Goal: Information Seeking & Learning: Learn about a topic

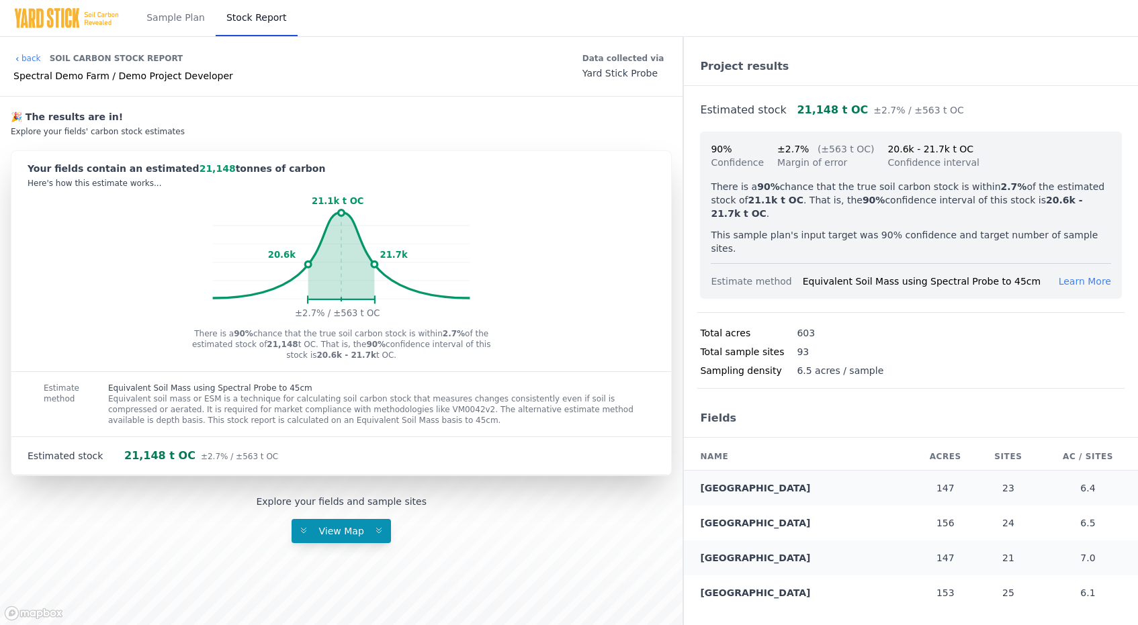
click at [805, 228] on p "This sample plan's input target was 90% confidence and target number of sample …" at bounding box center [911, 241] width 400 height 27
click at [1083, 276] on span "Learn More" at bounding box center [1084, 281] width 52 height 11
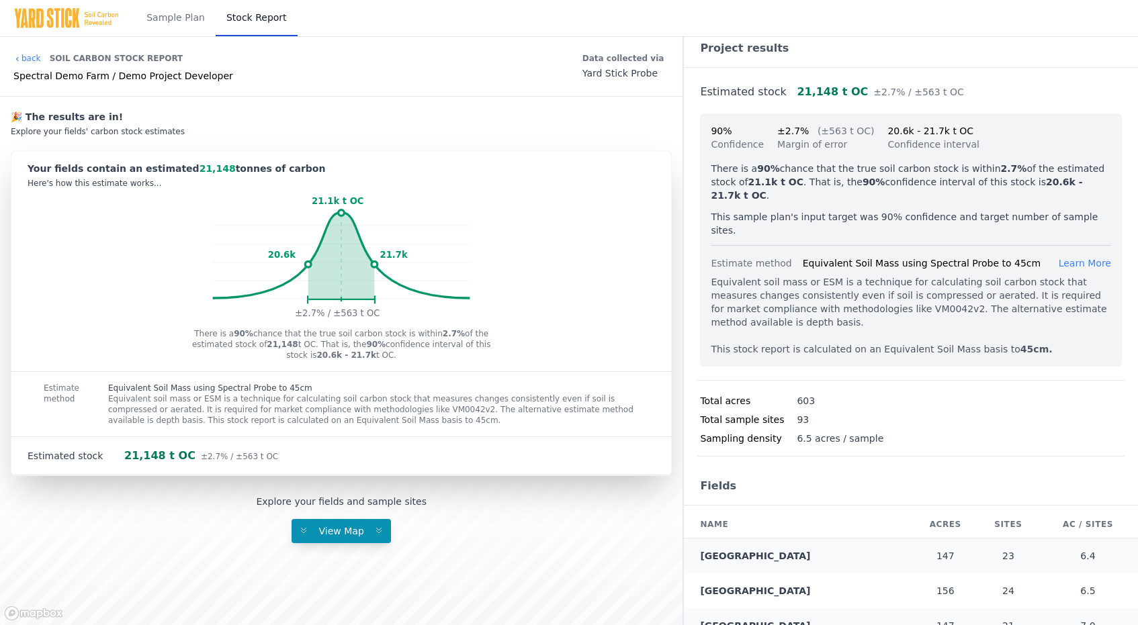
scroll to position [19, 0]
click at [786, 314] on div "Equivalent soil mass or ESM is a technique for calculating soil carbon stock th…" at bounding box center [911, 314] width 400 height 81
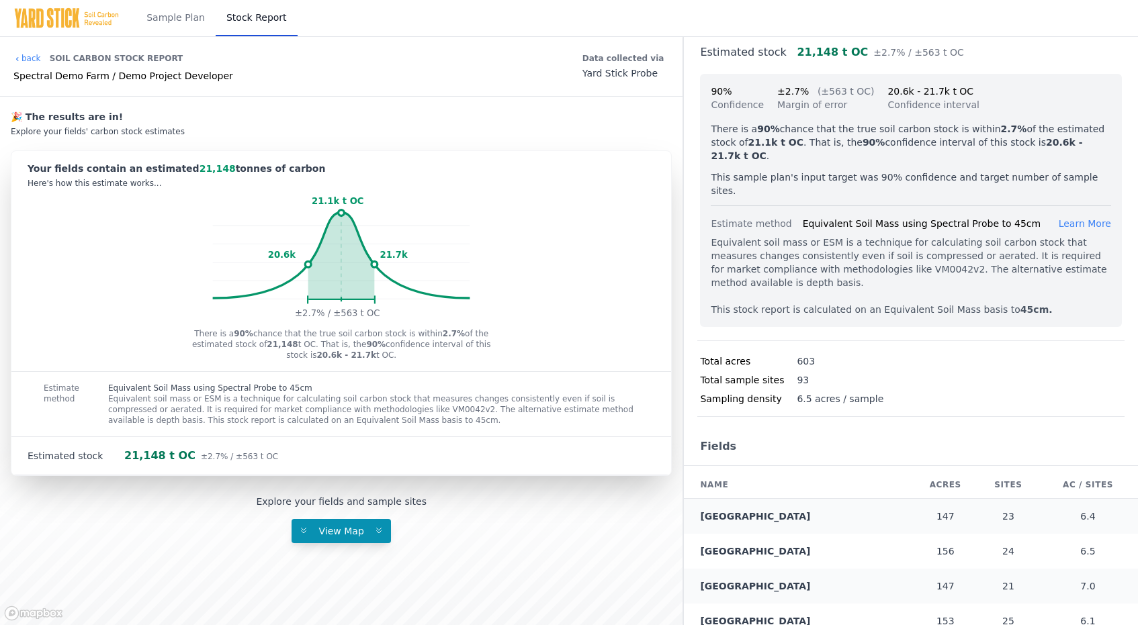
scroll to position [0, 0]
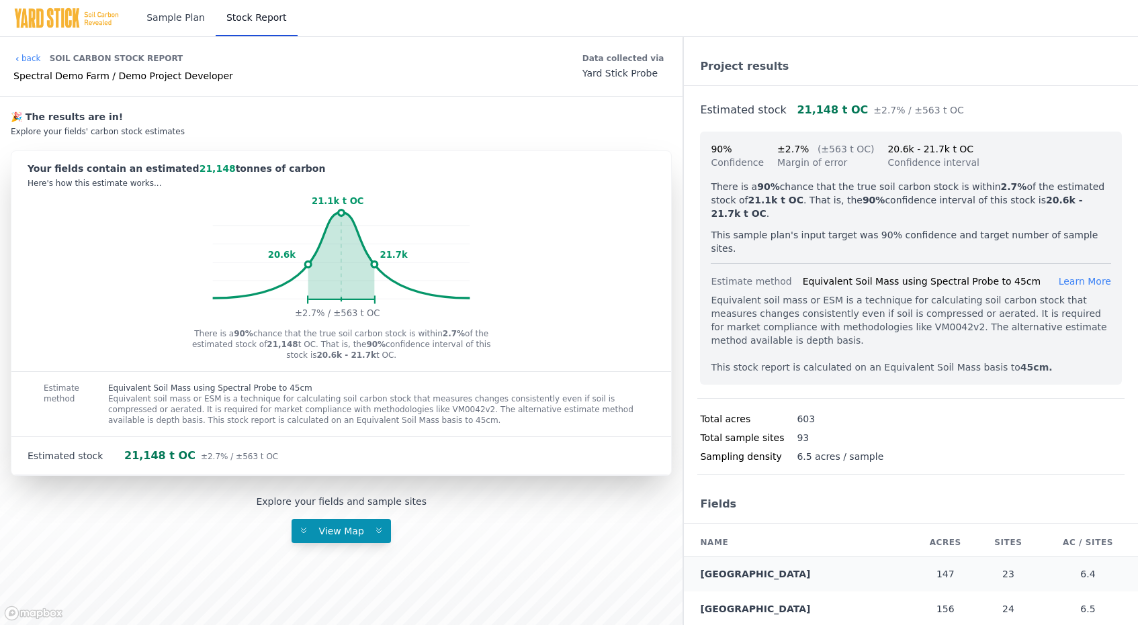
click at [171, 12] on link "Sample Plan" at bounding box center [176, 18] width 80 height 36
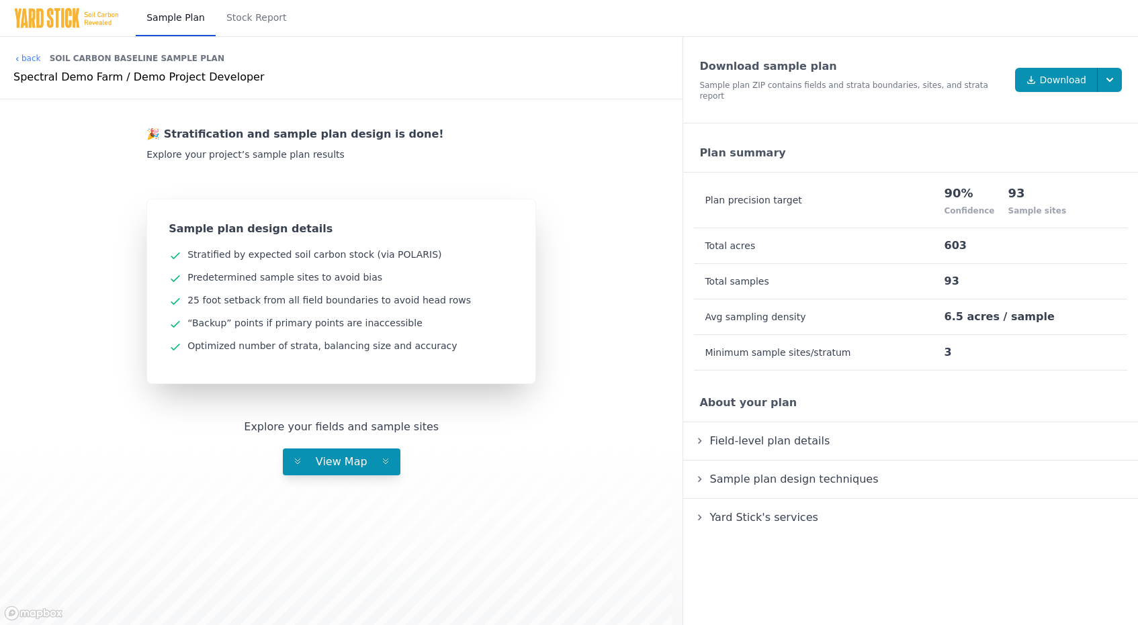
scroll to position [3, 0]
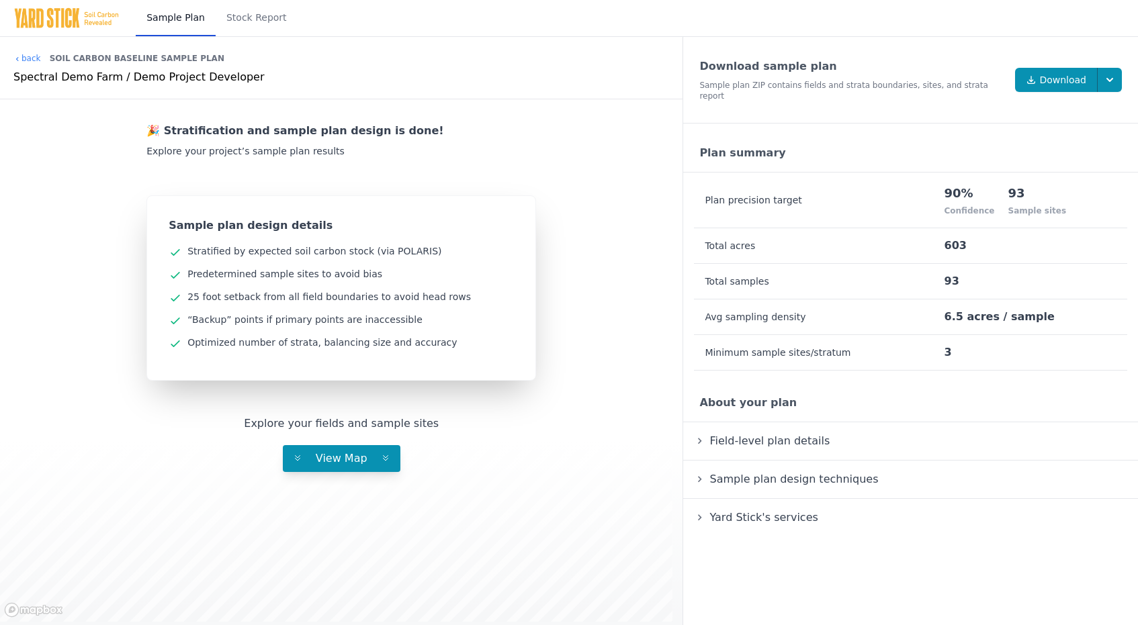
click at [704, 510] on summary "Yard Stick's services" at bounding box center [910, 518] width 433 height 16
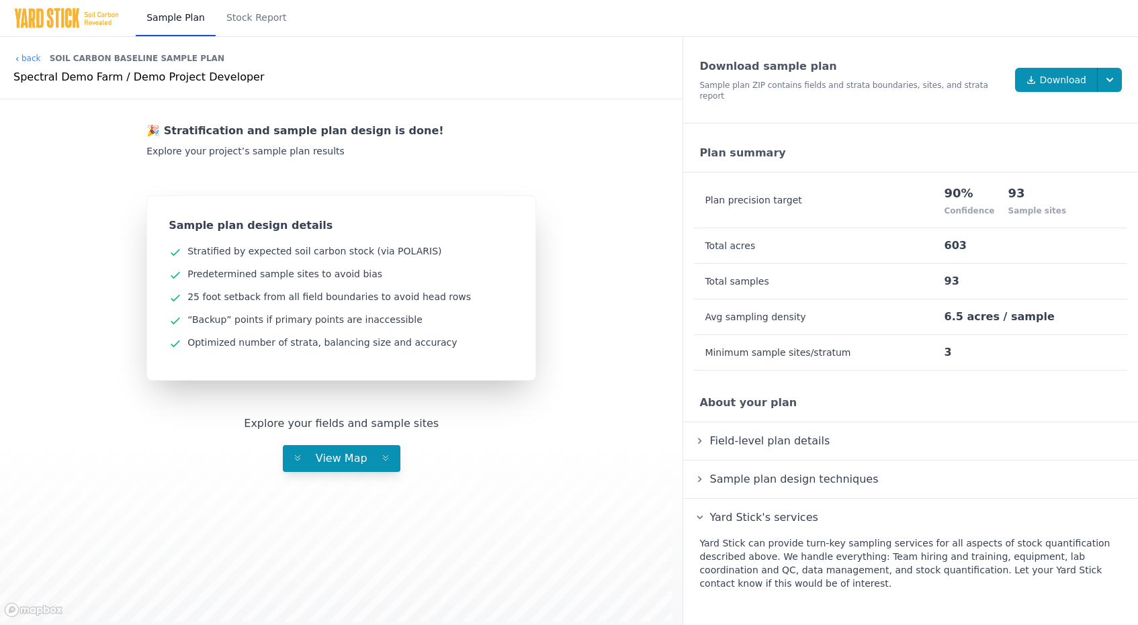
click at [698, 471] on summary "Sample plan design techniques" at bounding box center [910, 479] width 433 height 16
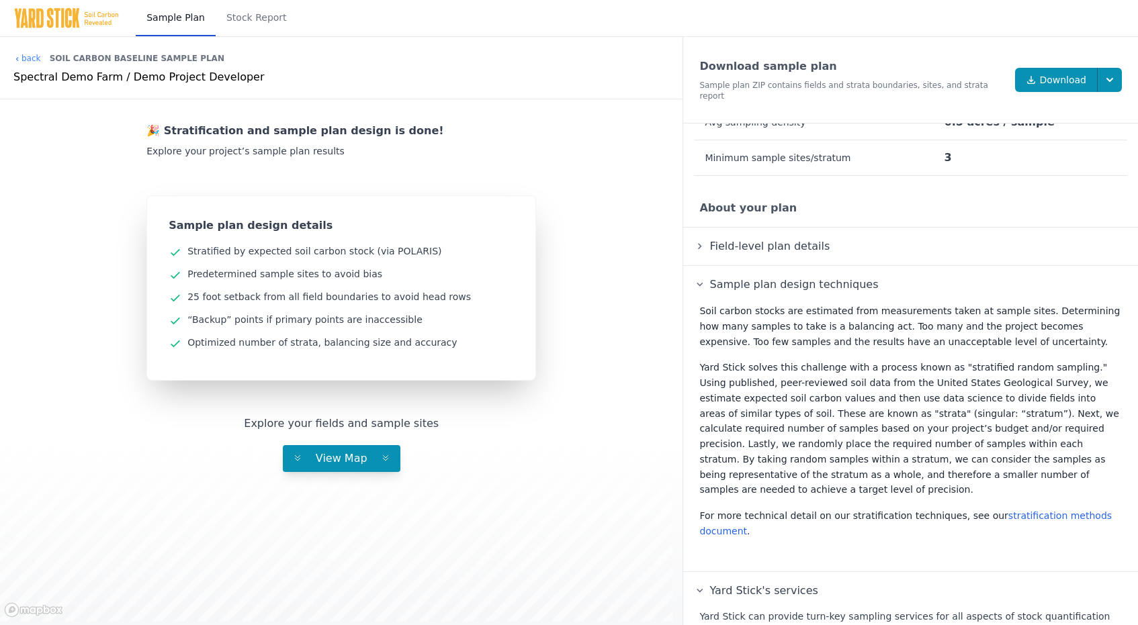
scroll to position [197, 0]
click at [707, 234] on span "Field-level plan details" at bounding box center [770, 243] width 126 height 18
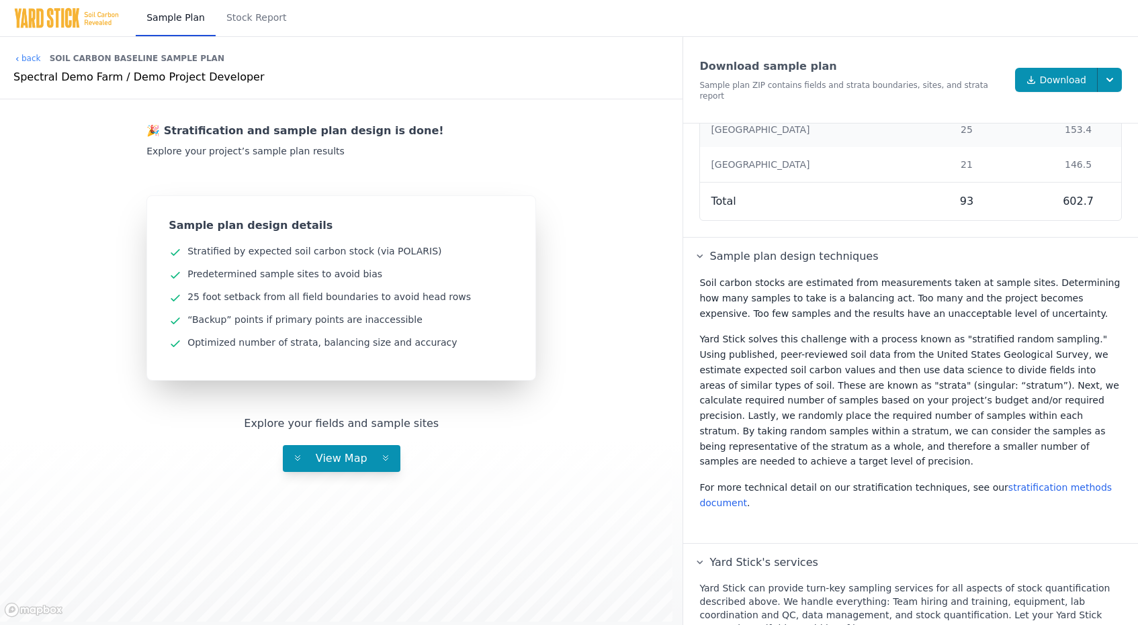
scroll to position [471, 0]
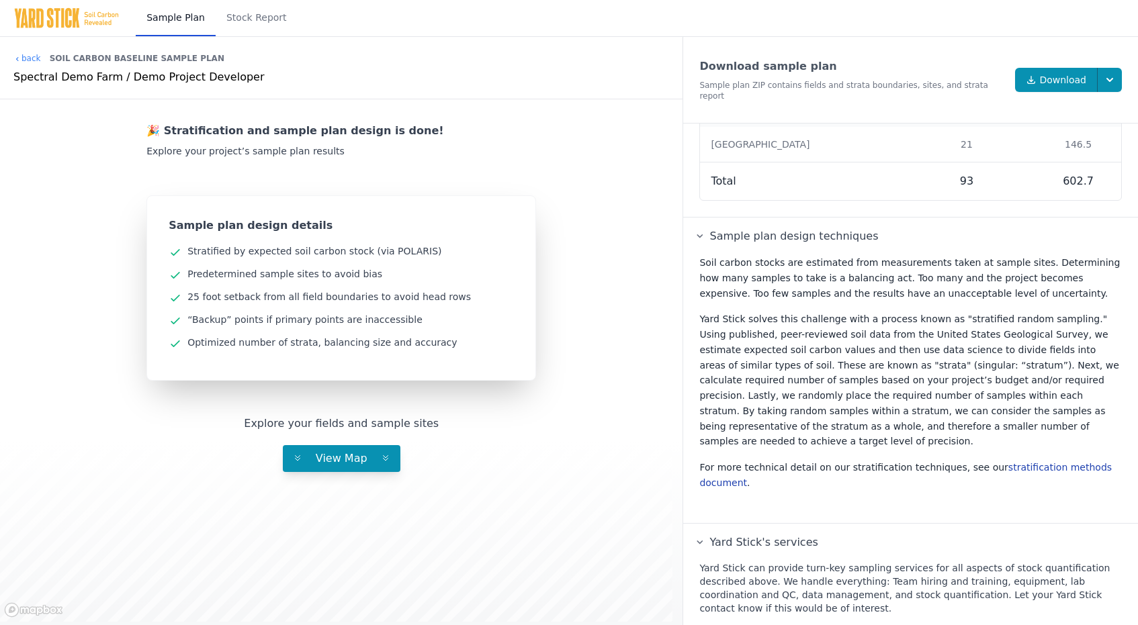
click at [1017, 462] on link "stratification methods document" at bounding box center [905, 475] width 412 height 26
click at [1058, 76] on link "Download" at bounding box center [1056, 80] width 83 height 24
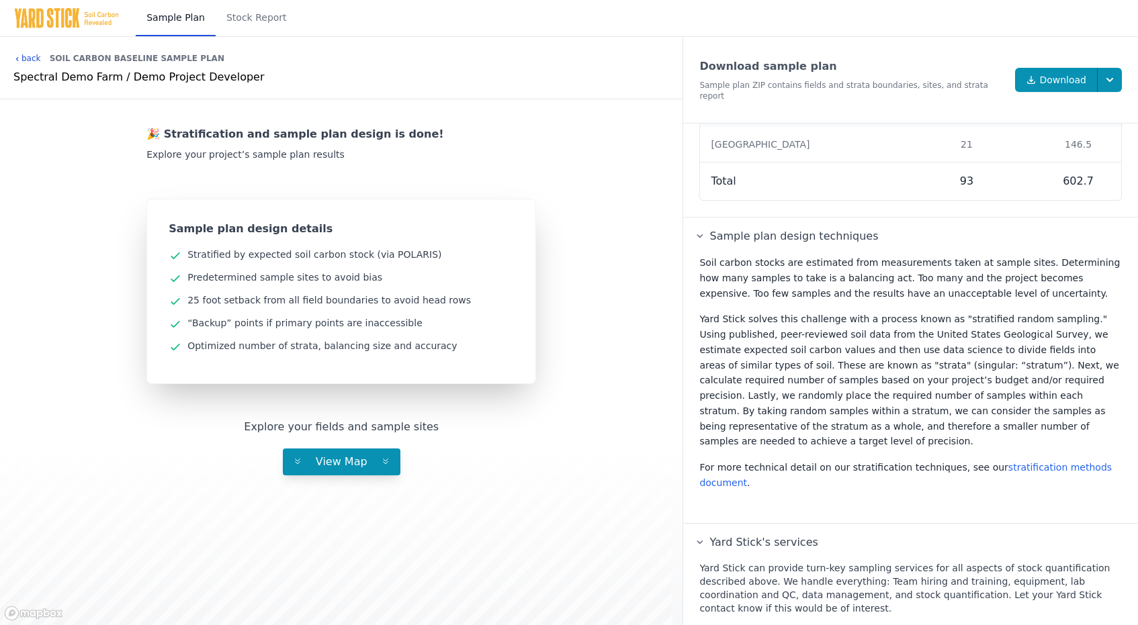
click at [37, 58] on link "back" at bounding box center [27, 58] width 28 height 11
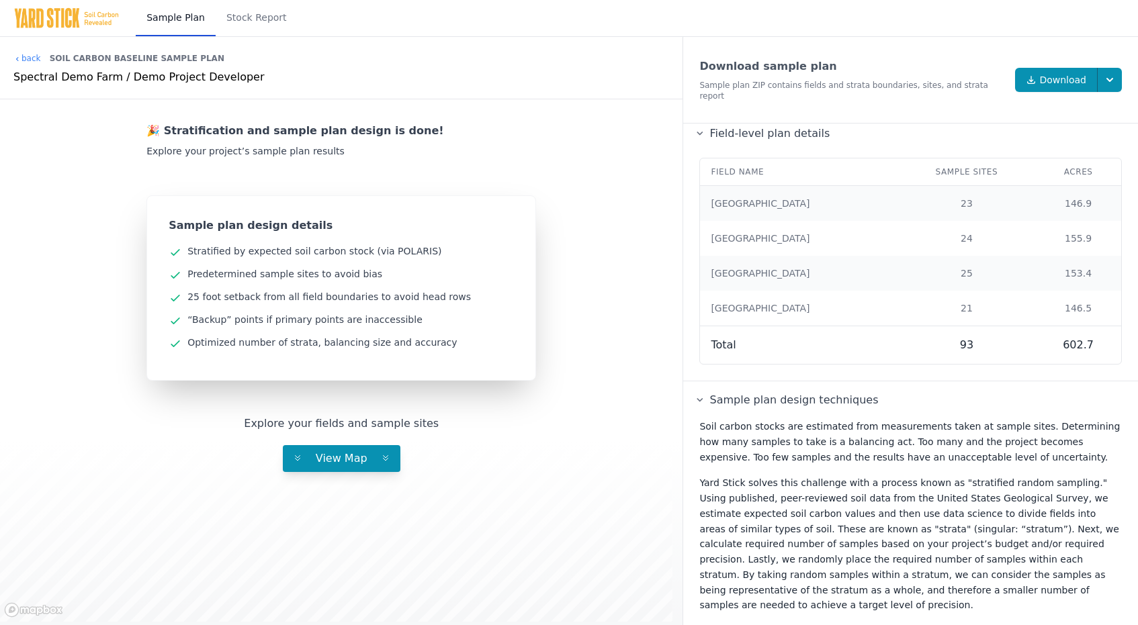
scroll to position [471, 0]
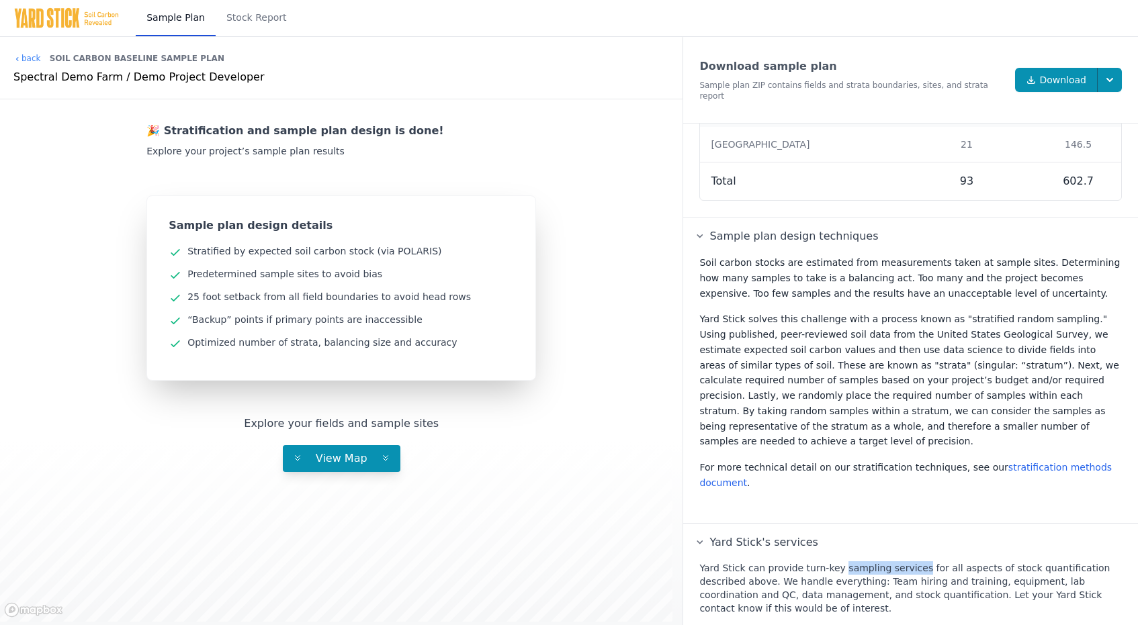
drag, startPoint x: 837, startPoint y: 559, endPoint x: 915, endPoint y: 558, distance: 77.2
click at [915, 559] on div "Yard Stick can provide turn-key sampling services for all aspects of stock quan…" at bounding box center [910, 588] width 433 height 64
copy div "sampling services"
drag, startPoint x: 864, startPoint y: 224, endPoint x: 709, endPoint y: 233, distance: 155.4
click at [709, 233] on summary "Sample plan design techniques" at bounding box center [910, 236] width 433 height 16
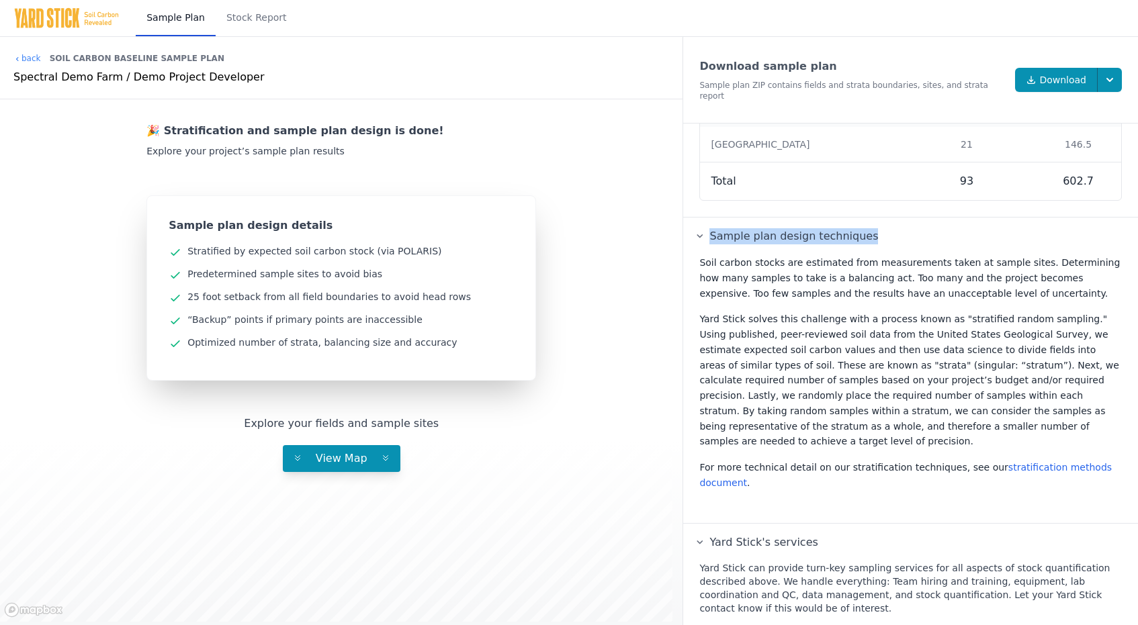
scroll to position [204, 0]
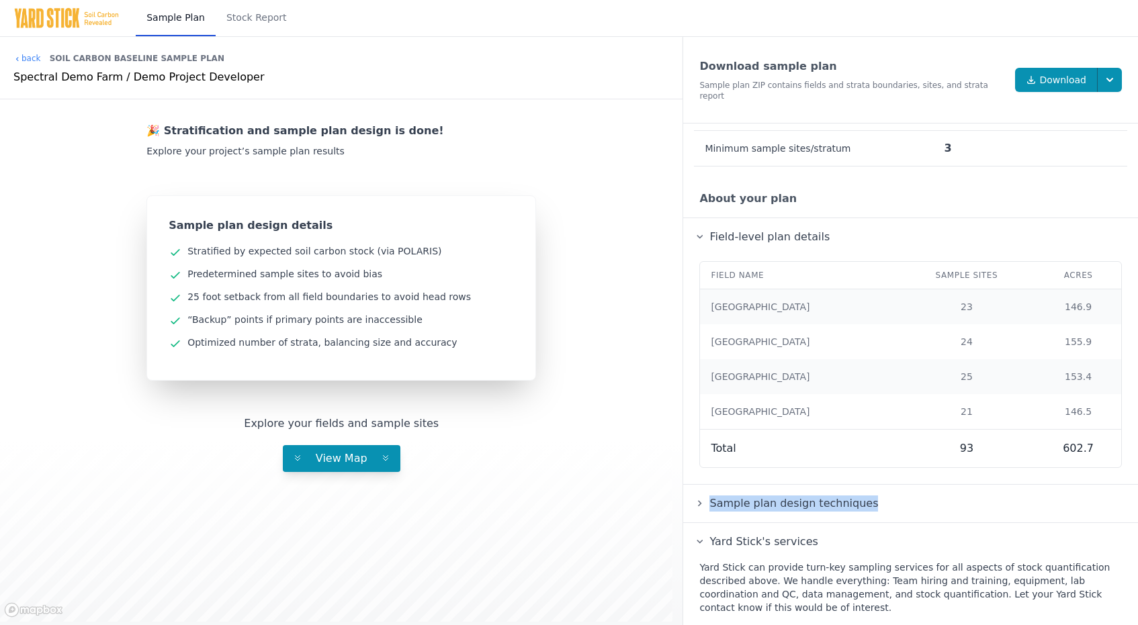
copy span "Sample plan design techniques"
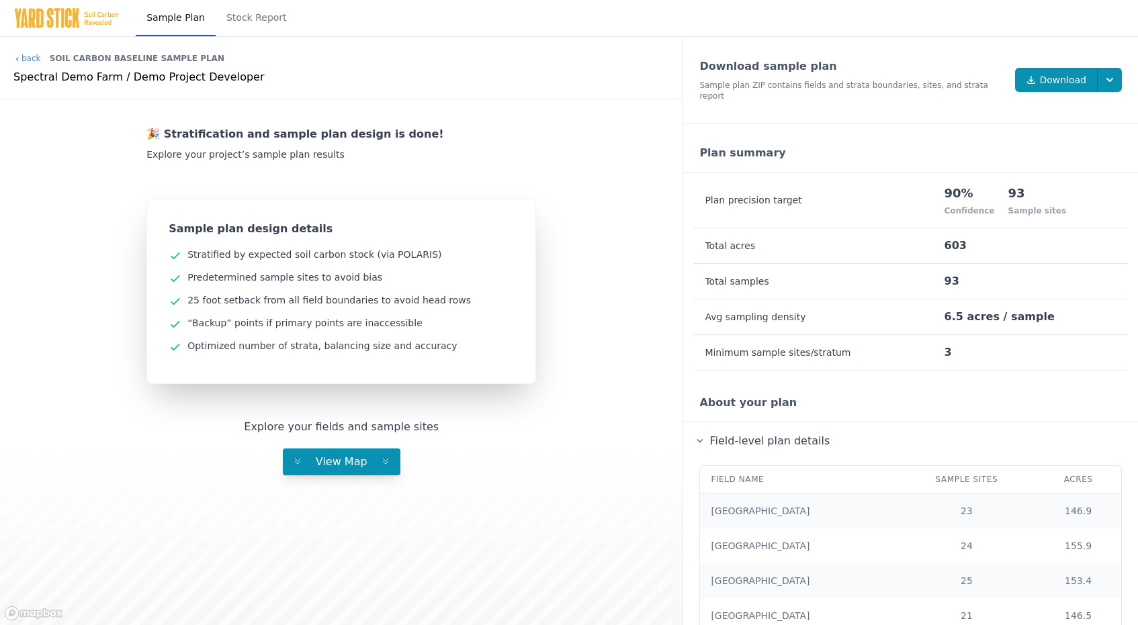
scroll to position [204, 0]
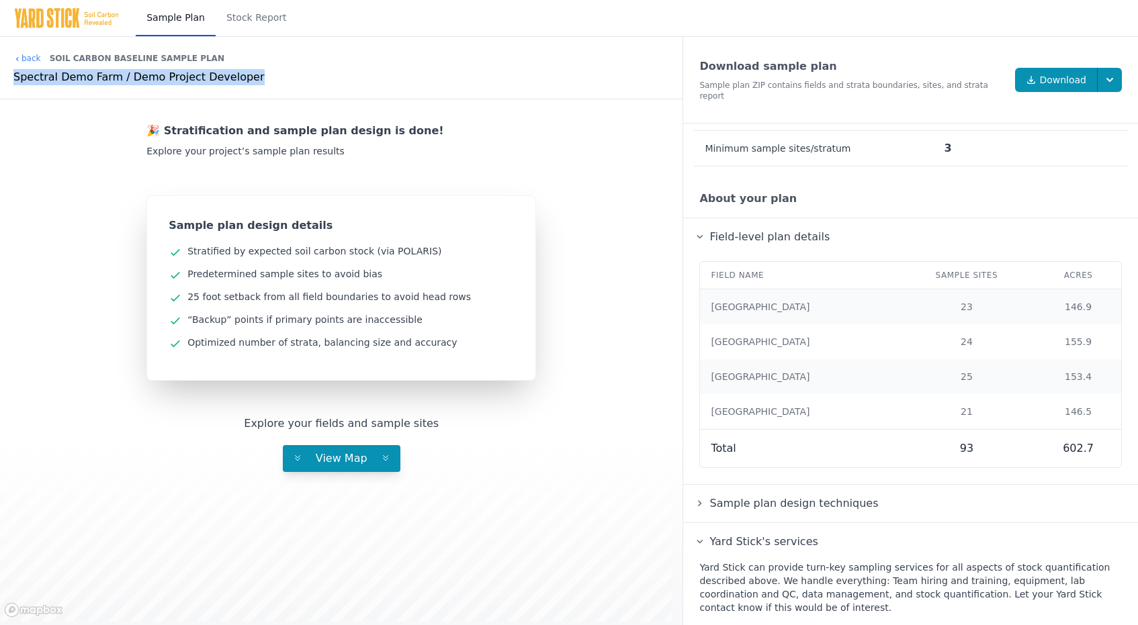
drag, startPoint x: 11, startPoint y: 79, endPoint x: 242, endPoint y: 87, distance: 230.5
click at [242, 87] on div "back Soil Carbon Baseline Sample Plan Spectral Demo Farm / Demo Project Develop…" at bounding box center [341, 68] width 682 height 62
copy div "Spectral Demo Farm / Demo Project Developer"
click at [172, 56] on div "Soil Carbon Baseline Sample Plan" at bounding box center [137, 58] width 175 height 21
click at [33, 60] on link "back" at bounding box center [27, 58] width 28 height 11
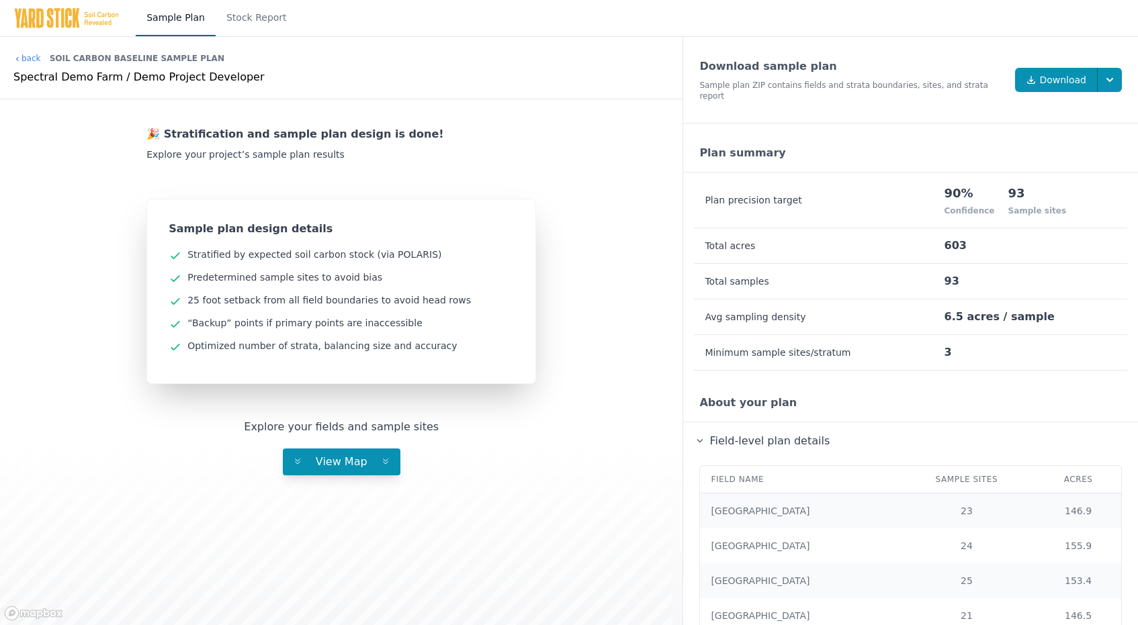
scroll to position [3, 0]
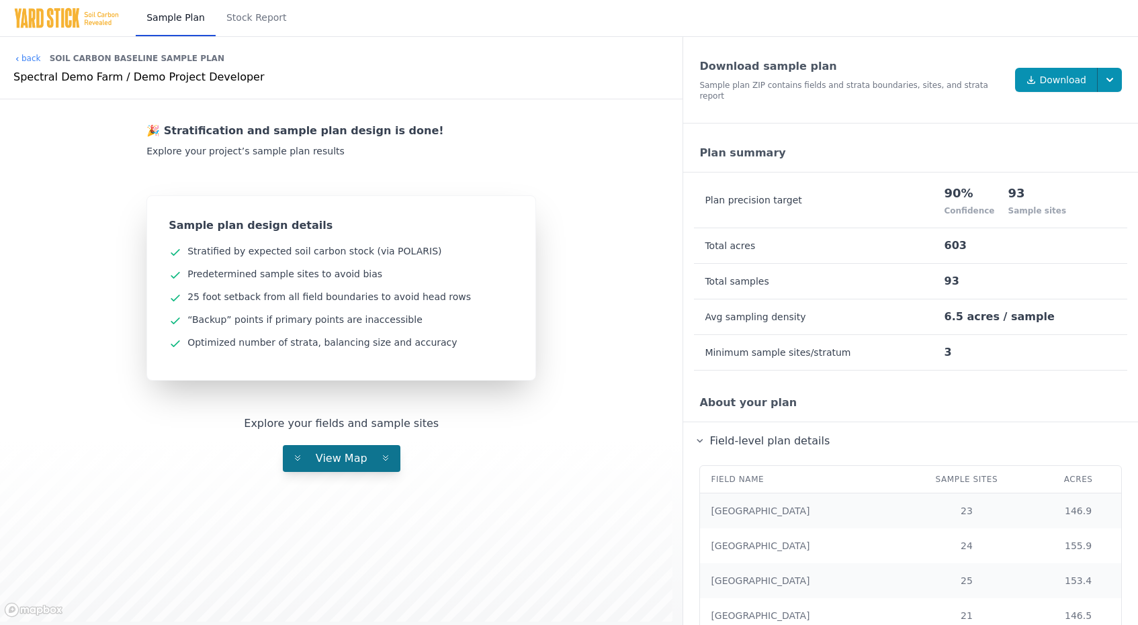
click at [339, 467] on button "View Map" at bounding box center [342, 458] width 118 height 27
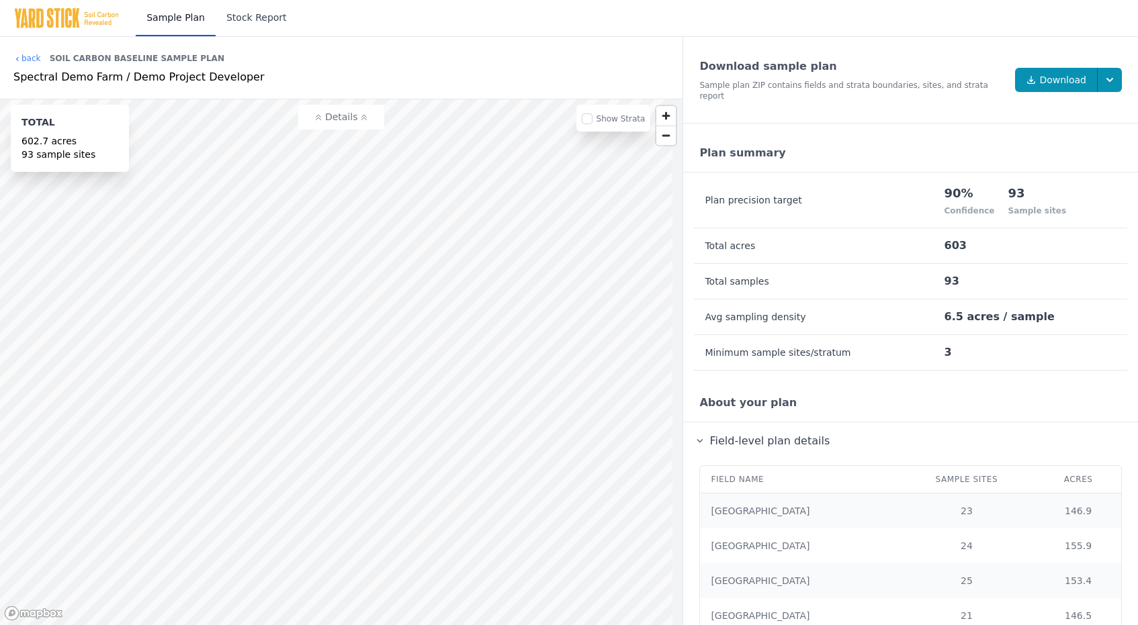
click at [263, 21] on link "Stock Report" at bounding box center [257, 18] width 82 height 36
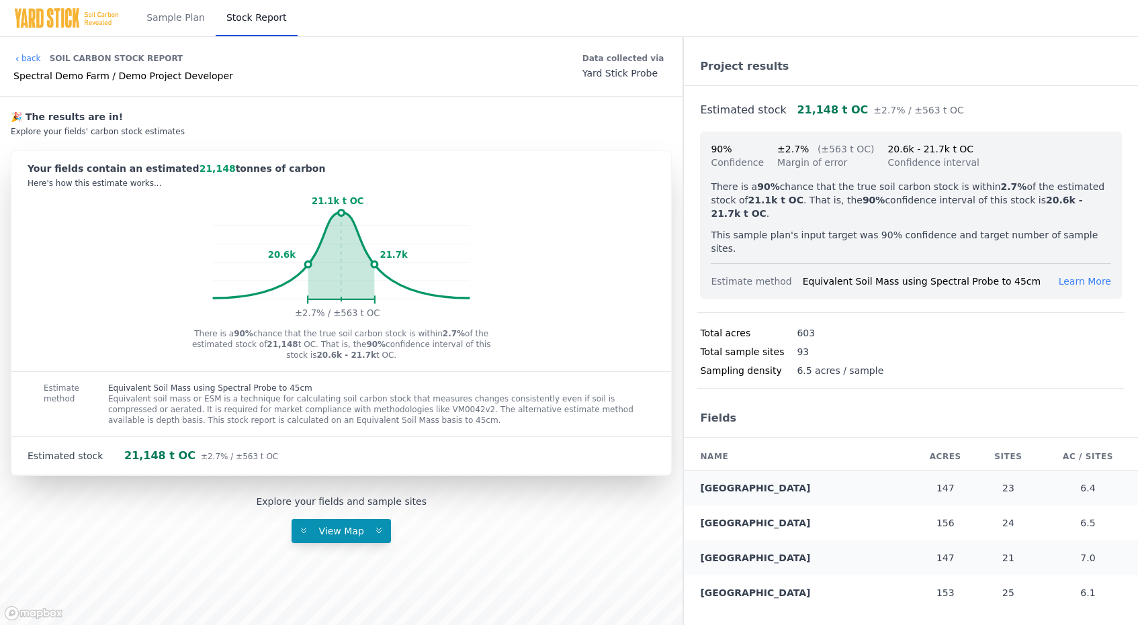
click at [307, 410] on p "Equivalent soil mass or ESM is a technique for calculating soil carbon stock th…" at bounding box center [373, 410] width 531 height 32
drag, startPoint x: 180, startPoint y: 53, endPoint x: 57, endPoint y: 52, distance: 122.9
click at [57, 52] on div "back Soil Carbon Stock Report Spectral Demo Farm / Demo Project Developer" at bounding box center [123, 67] width 220 height 38
copy div "Soil Carbon Stock Report"
